Goal: Entertainment & Leisure: Consume media (video, audio)

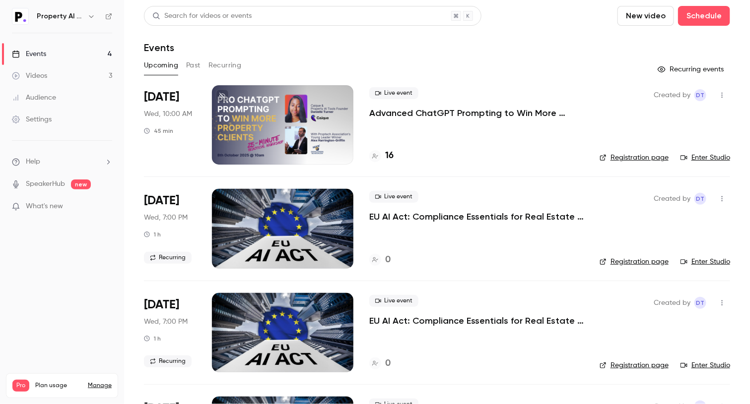
click at [692, 154] on link "Enter Studio" at bounding box center [705, 158] width 50 height 10
click at [193, 66] on button "Past" at bounding box center [193, 66] width 14 height 16
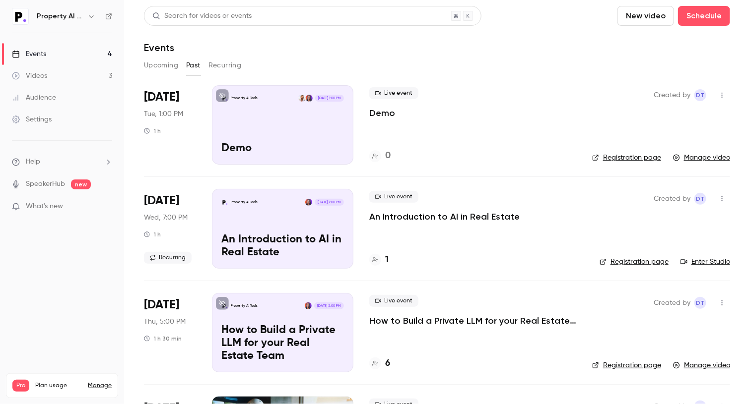
click at [387, 109] on p "Demo" at bounding box center [382, 113] width 26 height 12
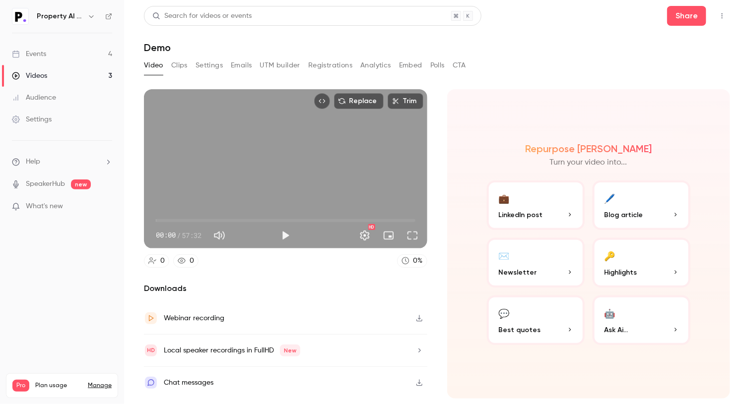
click at [436, 70] on button "Polls" at bounding box center [437, 66] width 14 height 16
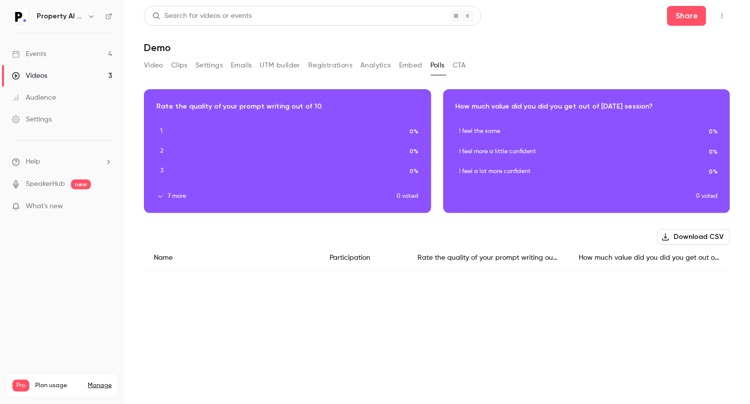
click at [574, 47] on h1 "Demo" at bounding box center [437, 48] width 586 height 12
